Goal: Information Seeking & Learning: Learn about a topic

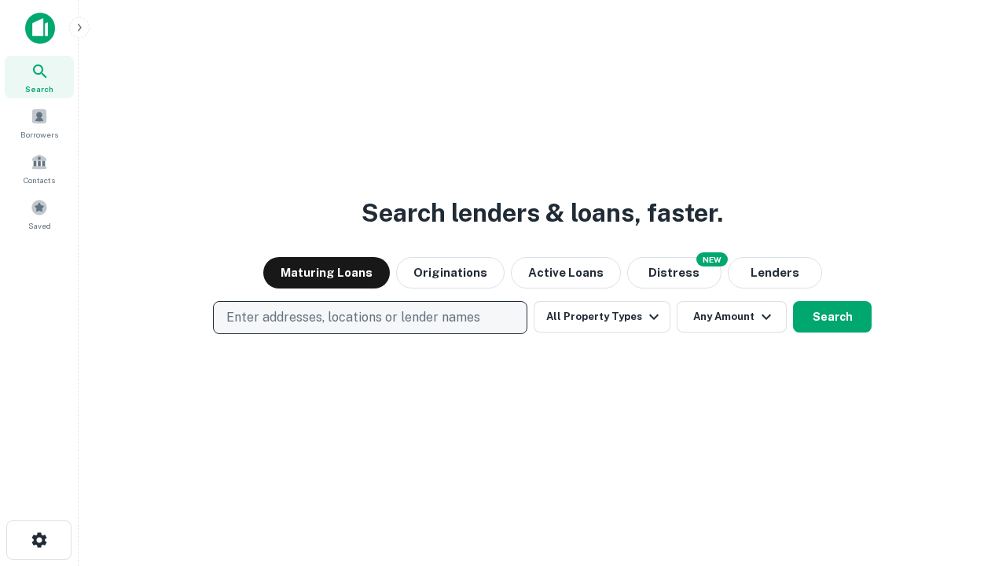
click at [369, 318] on p "Enter addresses, locations or lender names" at bounding box center [353, 317] width 254 height 19
type input "**********"
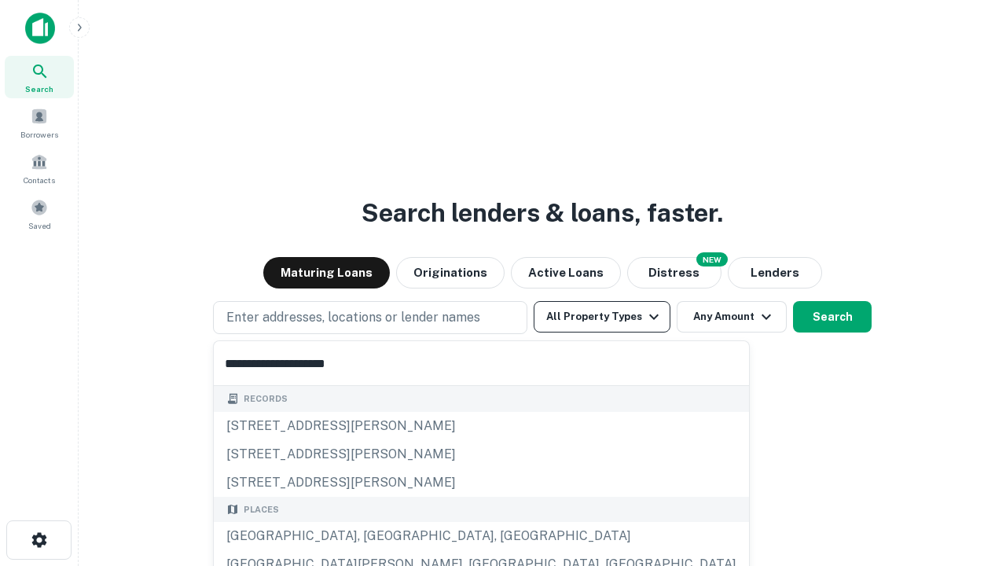
click at [376, 536] on div "[GEOGRAPHIC_DATA], [GEOGRAPHIC_DATA], [GEOGRAPHIC_DATA]" at bounding box center [481, 536] width 535 height 28
click at [602, 317] on button "All Property Types" at bounding box center [602, 316] width 137 height 31
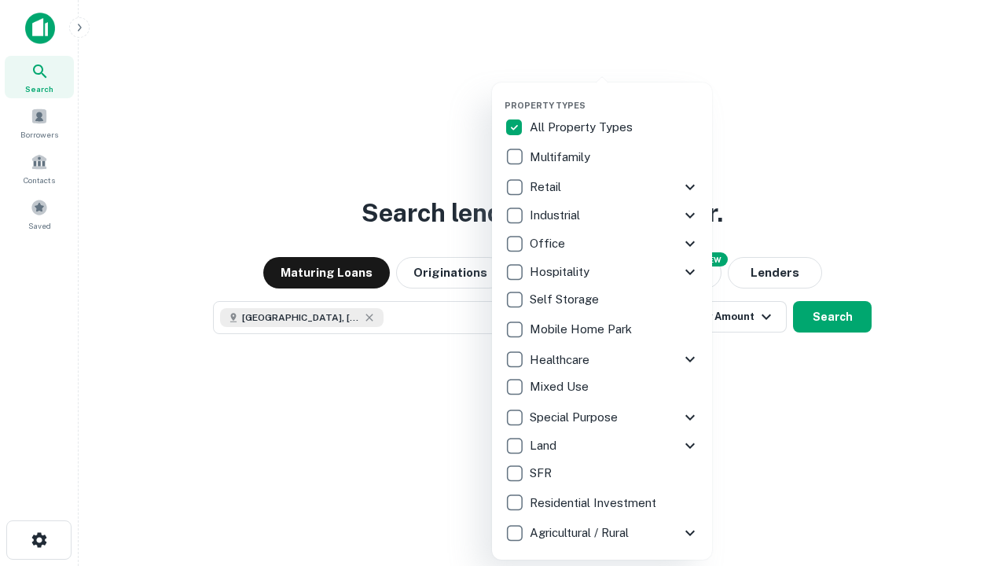
click at [615, 95] on button "button" at bounding box center [615, 95] width 220 height 1
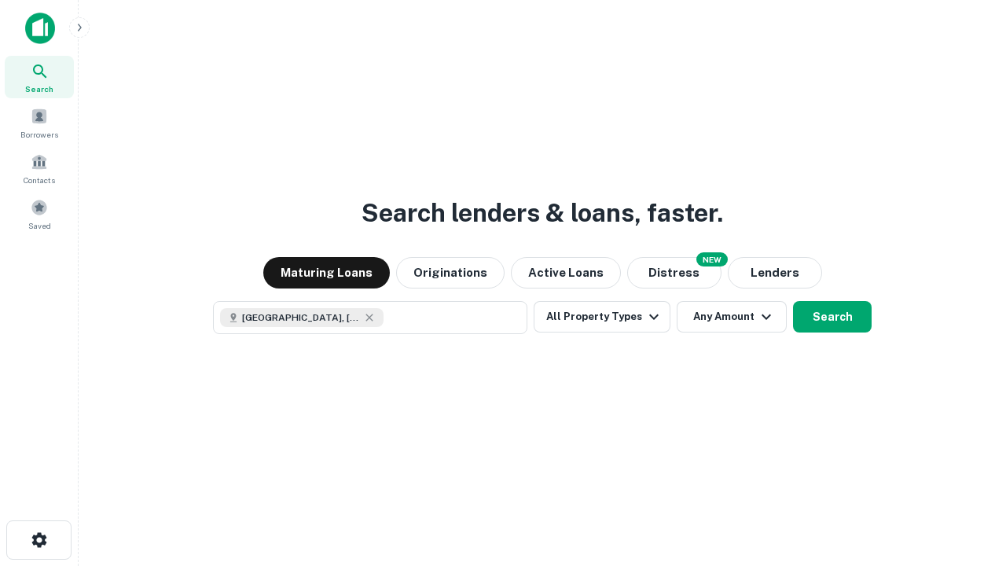
scroll to position [25, 0]
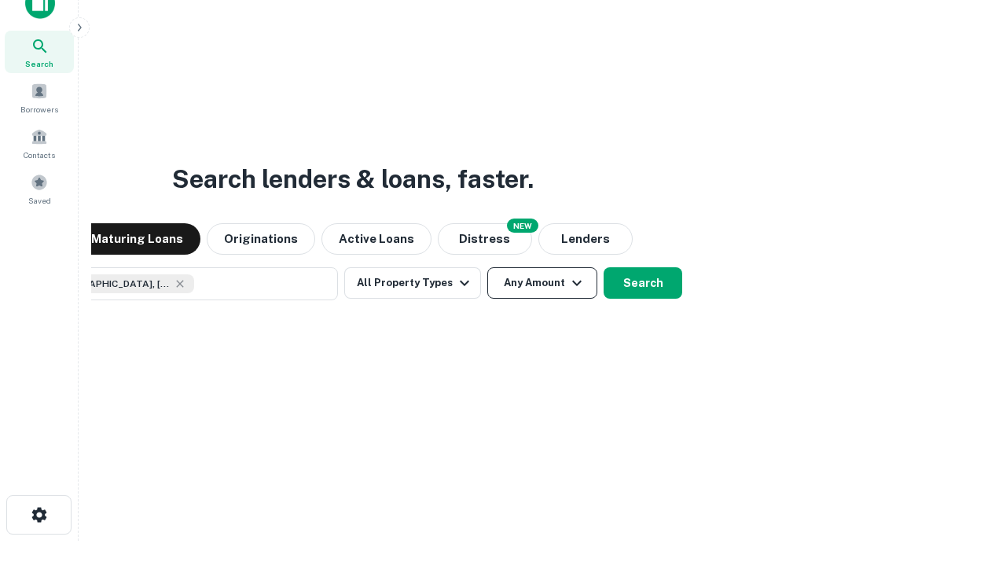
click at [487, 267] on button "Any Amount" at bounding box center [542, 282] width 110 height 31
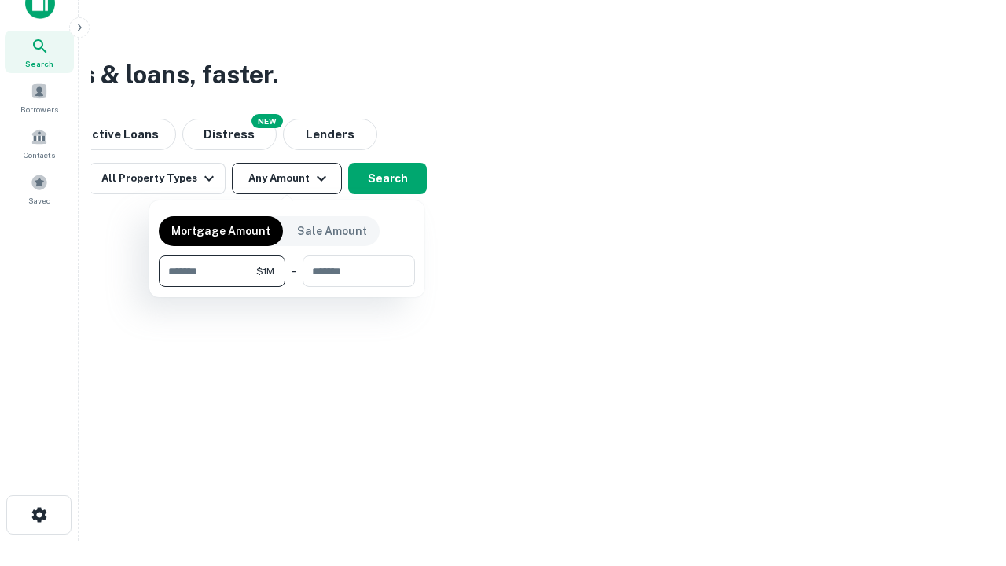
type input "*******"
click at [287, 287] on button "button" at bounding box center [287, 287] width 256 height 1
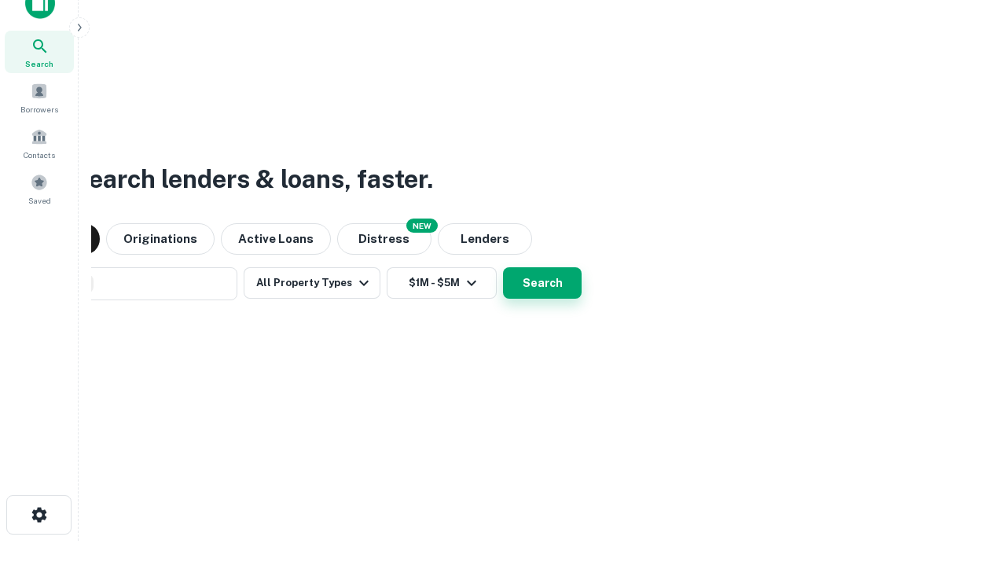
click at [503, 267] on button "Search" at bounding box center [542, 282] width 79 height 31
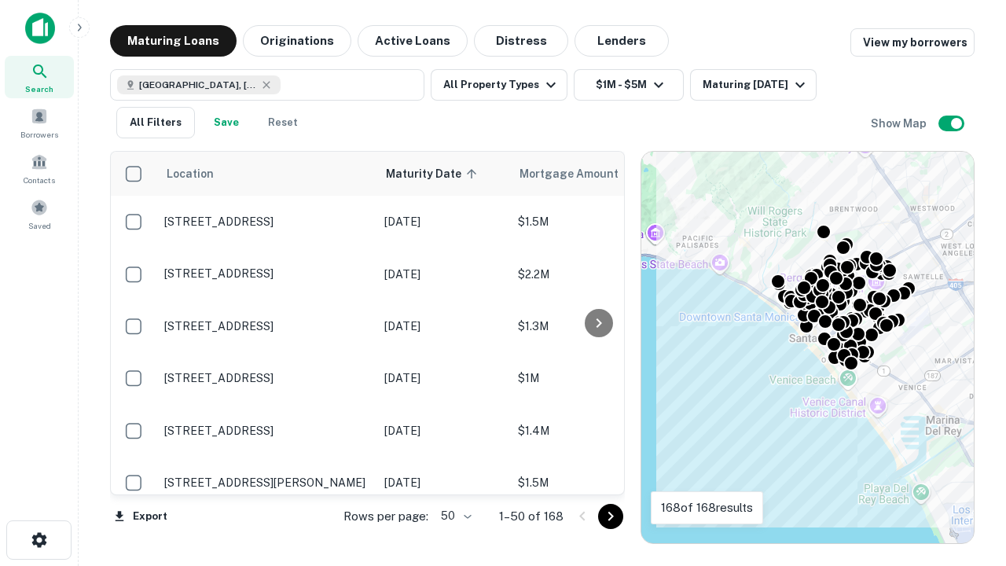
click at [454, 516] on body "Search Borrowers Contacts Saved Maturing Loans Originations Active Loans Distre…" at bounding box center [503, 283] width 1006 height 566
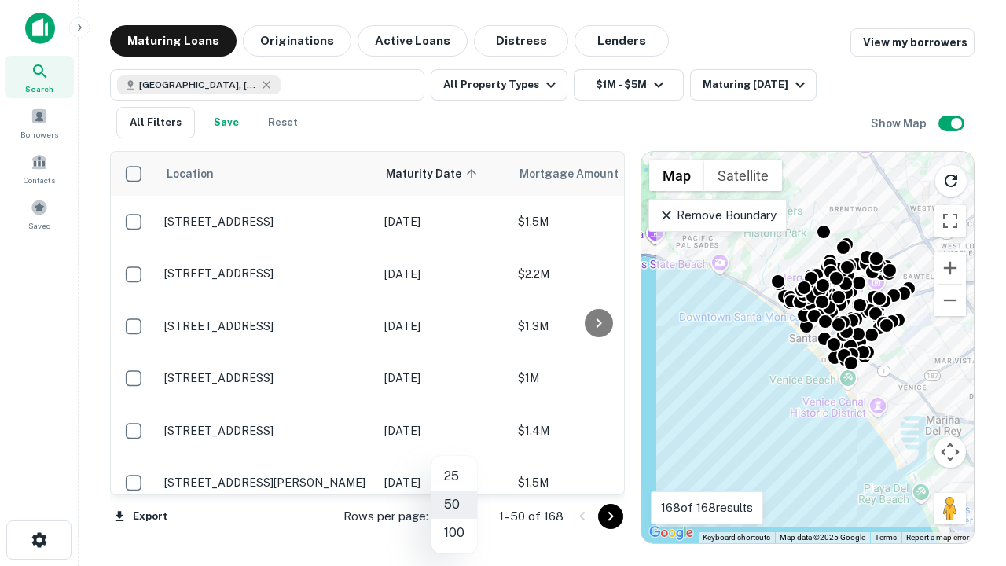
click at [454, 476] on li "25" at bounding box center [455, 476] width 46 height 28
